Goal: Download file/media

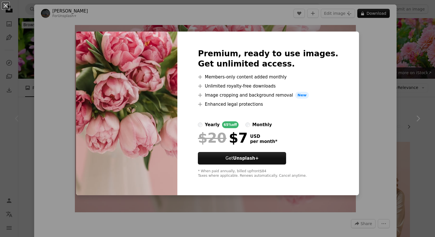
click at [342, 34] on div "Premium, ready to use images. Get unlimited access. A plus sign Members-only co…" at bounding box center [267, 114] width 181 height 164
click at [7, 2] on button "An X shape" at bounding box center [5, 5] width 7 height 7
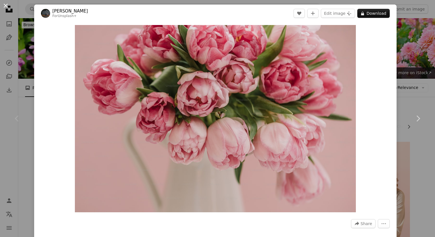
click at [6, 5] on button "An X shape" at bounding box center [5, 5] width 7 height 7
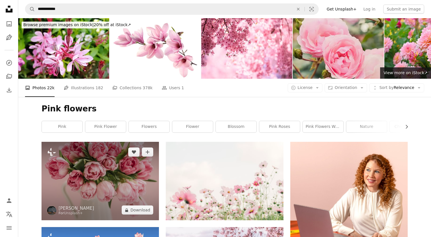
click at [109, 161] on img at bounding box center [100, 181] width 117 height 79
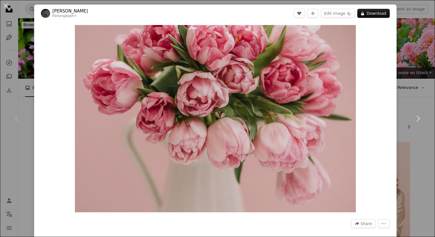
click at [406, 48] on div "An X shape Chevron left Chevron right [PERSON_NAME] For Unsplash+ A heart A plu…" at bounding box center [217, 118] width 435 height 237
